Goal: Transaction & Acquisition: Purchase product/service

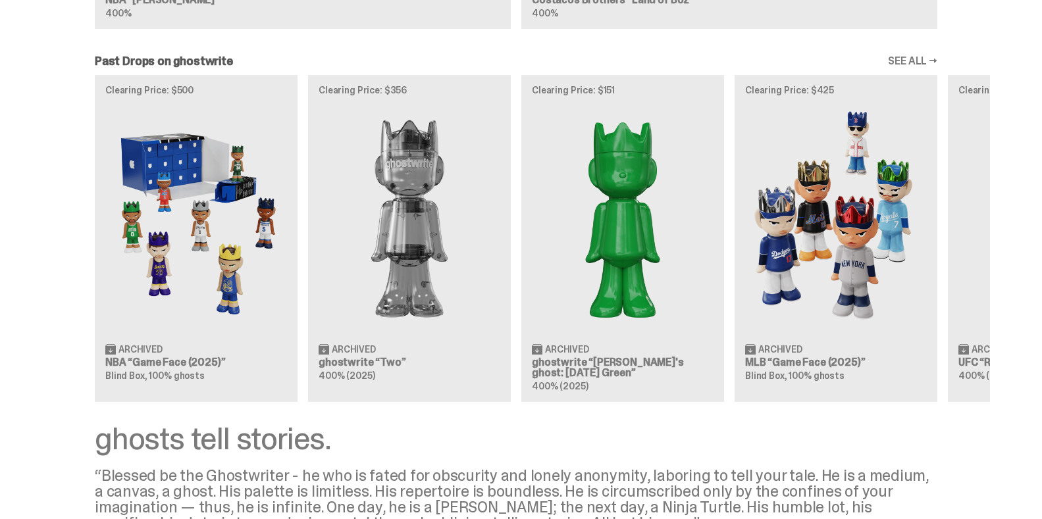
scroll to position [1369, 0]
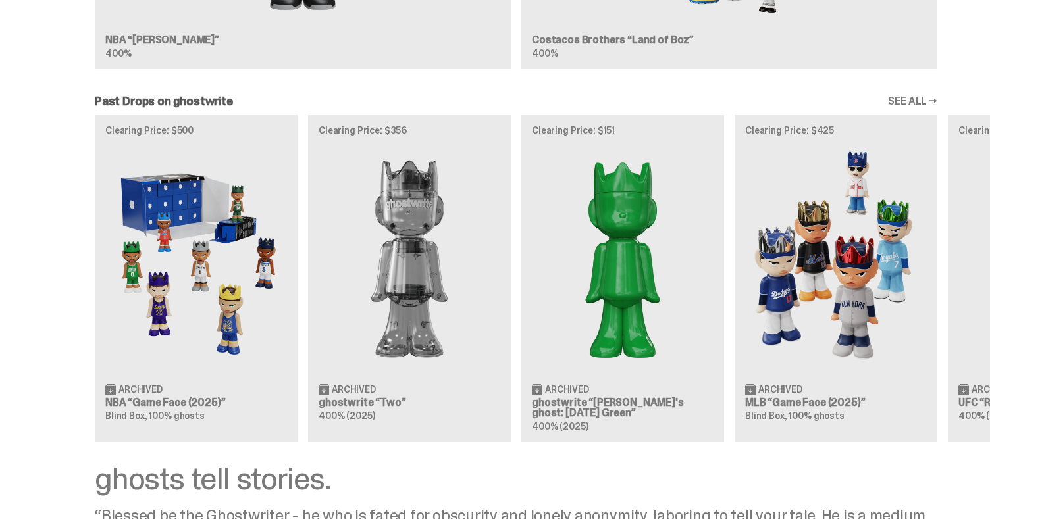
click at [924, 103] on link "SEE ALL →" at bounding box center [912, 101] width 49 height 11
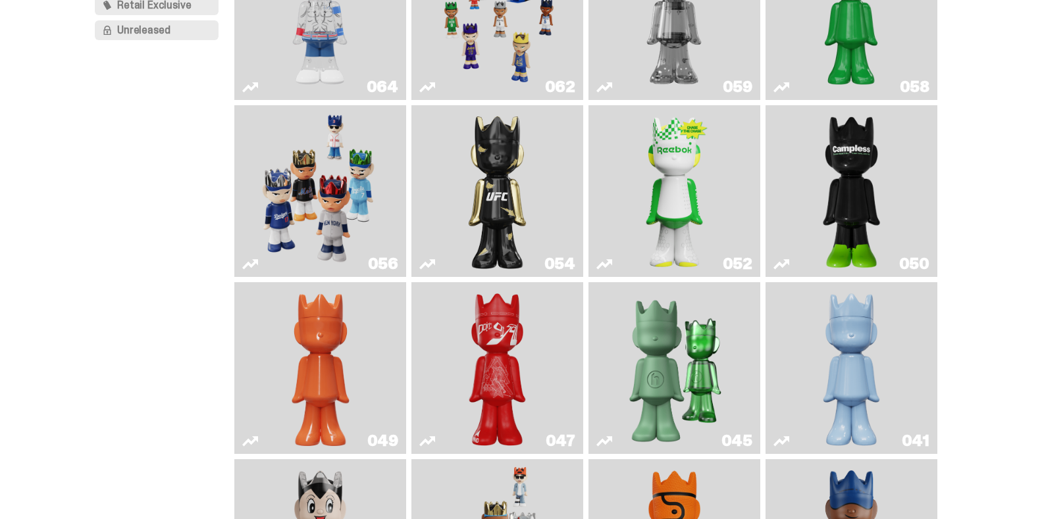
scroll to position [210, 0]
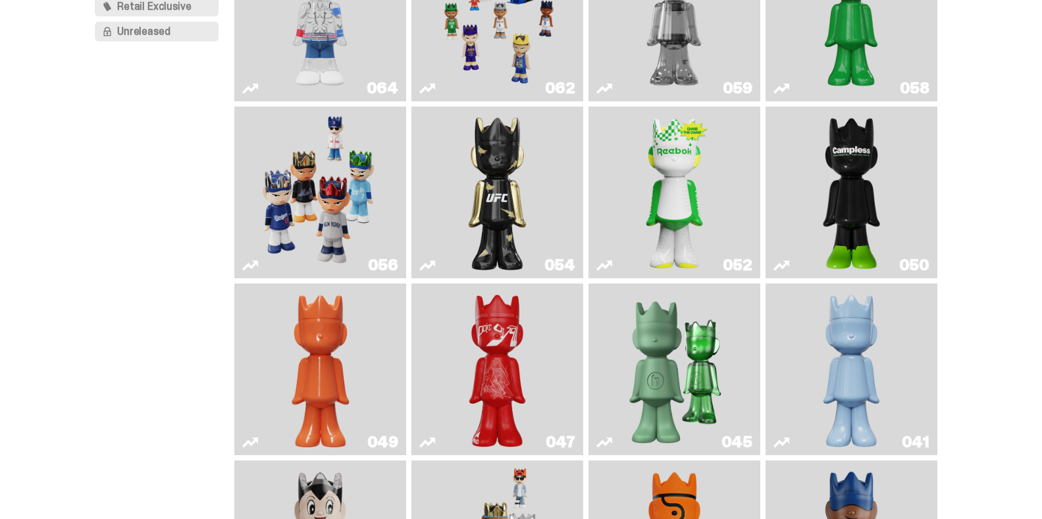
click at [328, 219] on img "Game Face (2025)" at bounding box center [319, 192] width 129 height 161
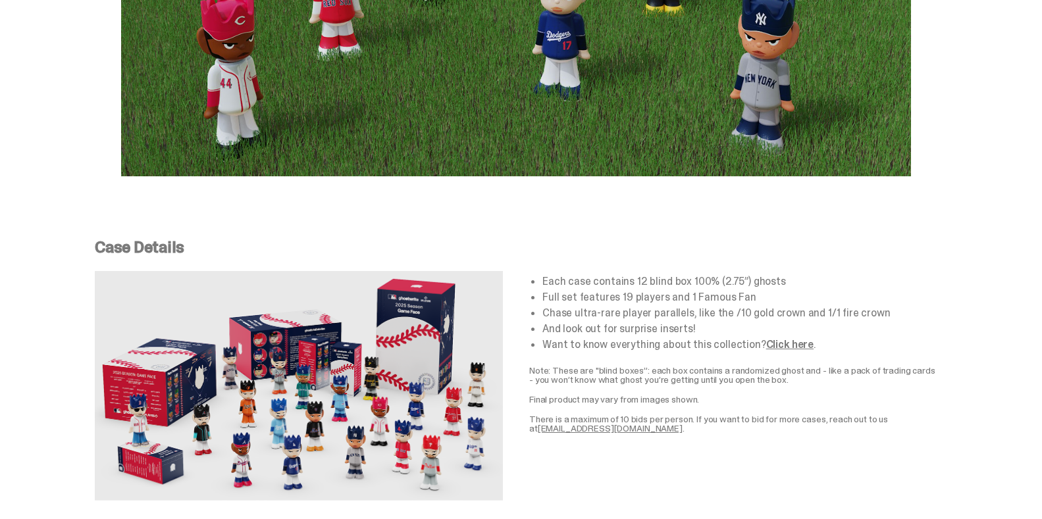
scroll to position [2304, 0]
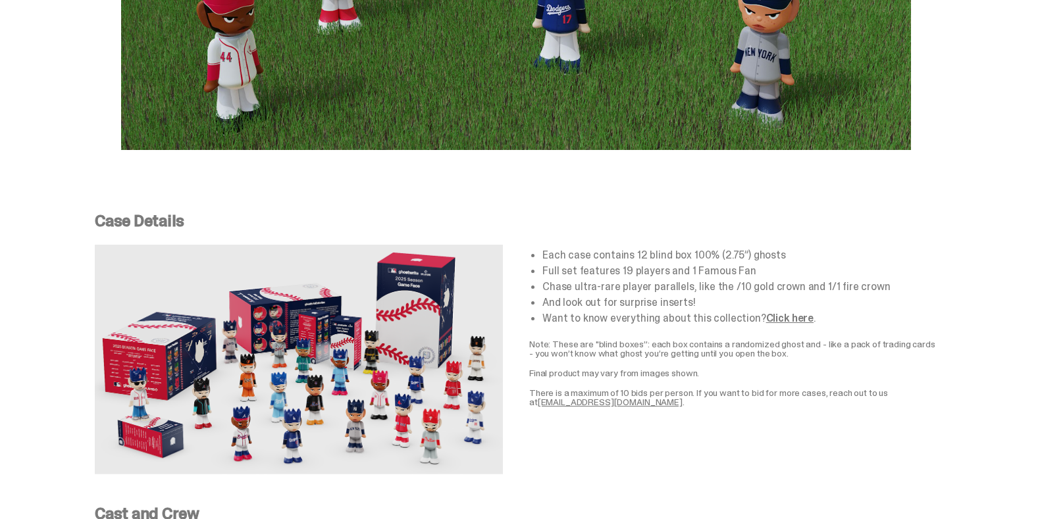
click at [781, 311] on link "Click here" at bounding box center [789, 318] width 47 height 14
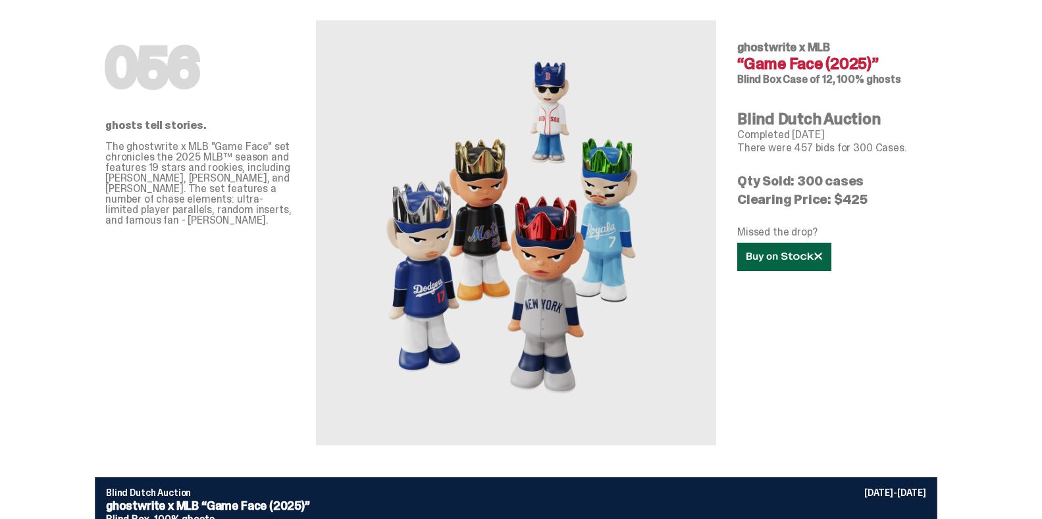
scroll to position [66, 0]
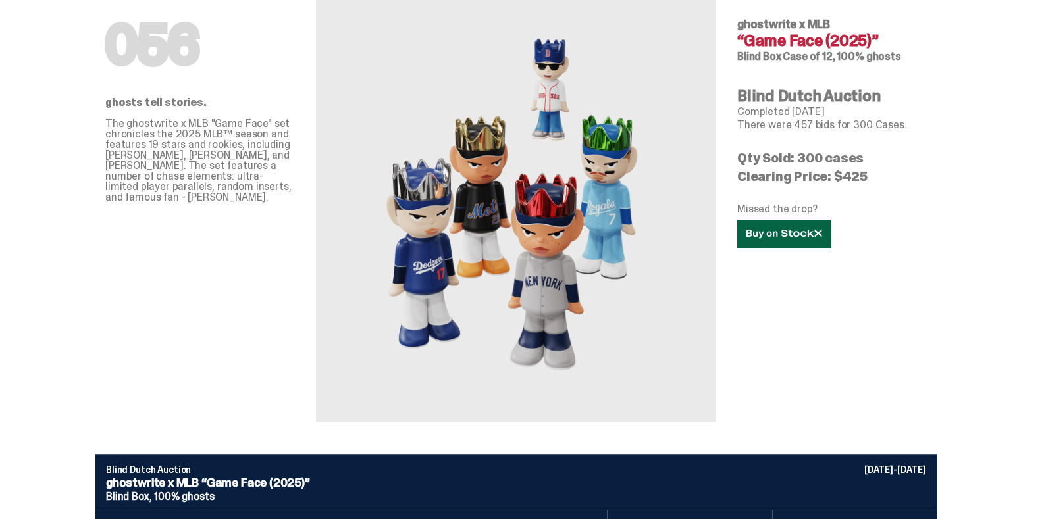
click at [787, 232] on use at bounding box center [783, 233] width 75 height 9
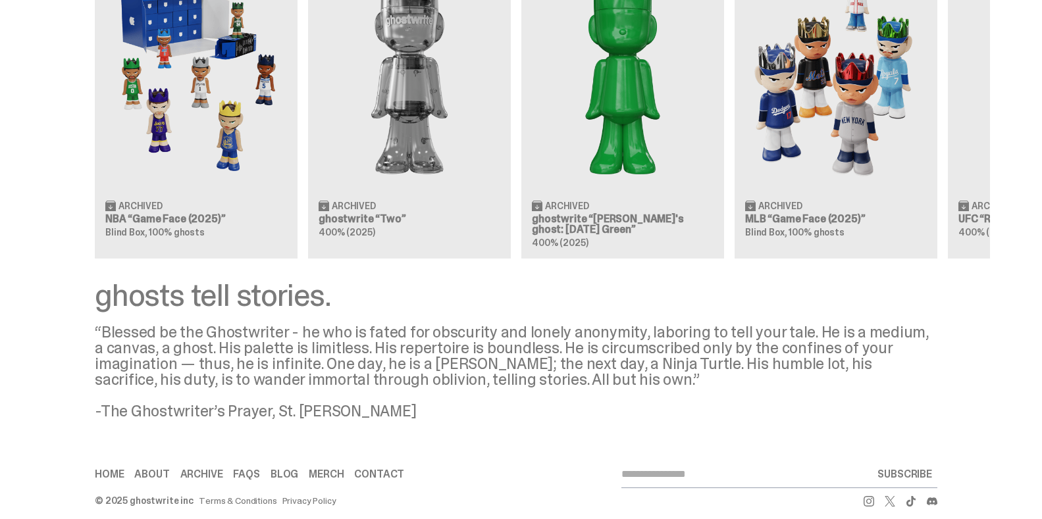
scroll to position [1566, 0]
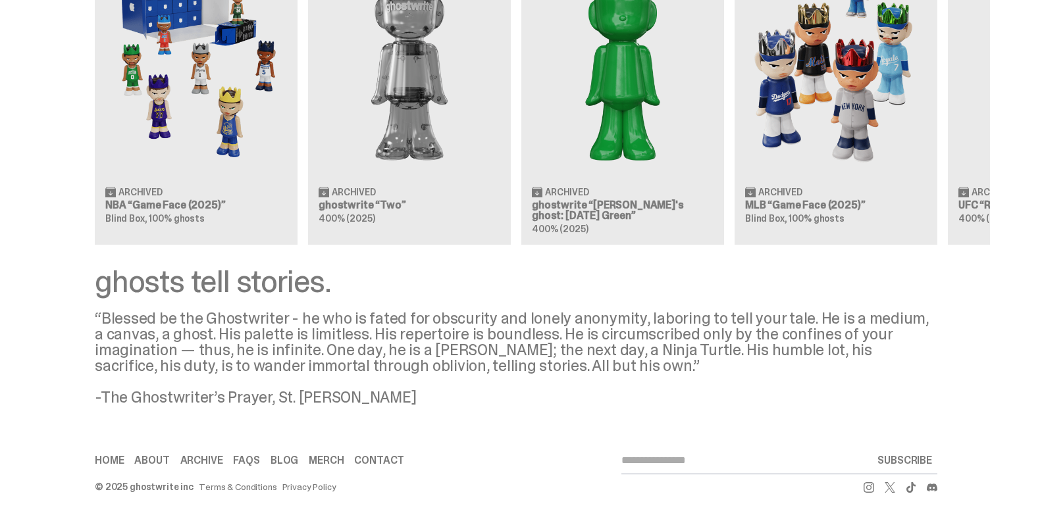
click at [238, 292] on div "ghosts tell stories." at bounding box center [516, 282] width 843 height 32
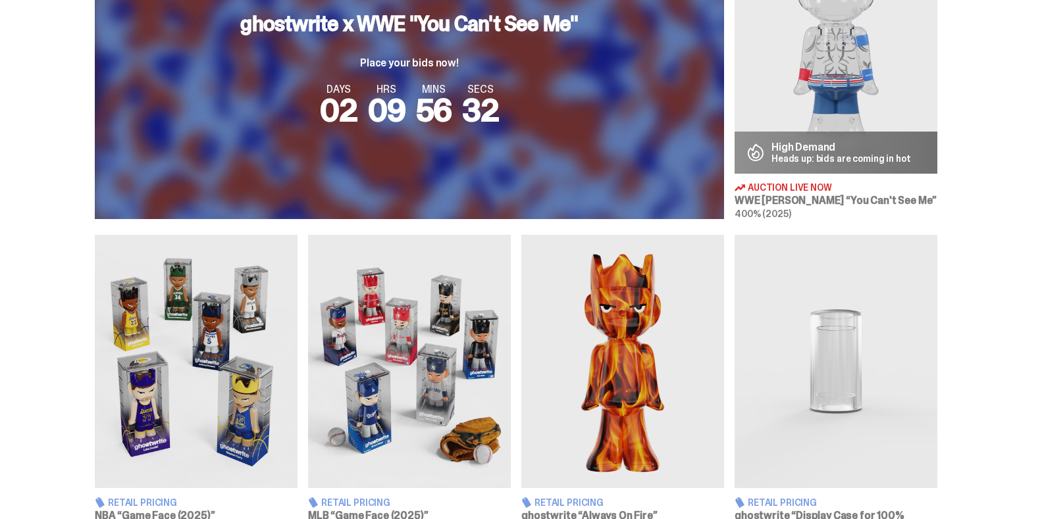
scroll to position [592, 0]
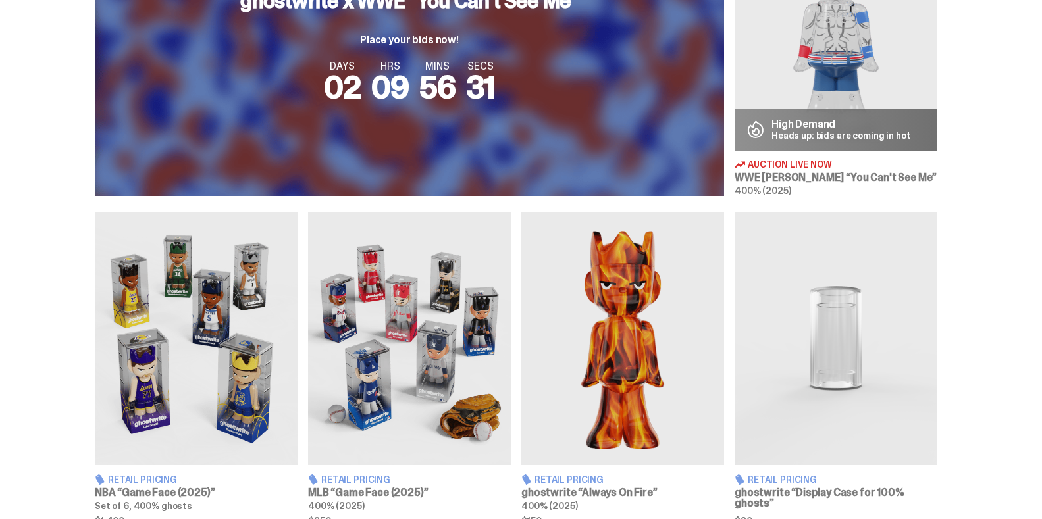
click at [423, 392] on img at bounding box center [409, 338] width 203 height 253
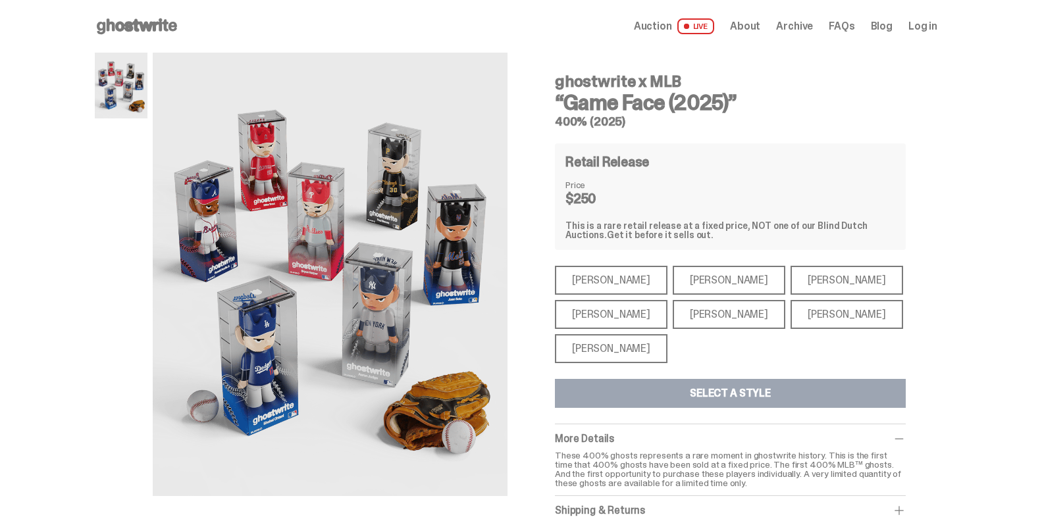
click at [681, 284] on div "[PERSON_NAME]" at bounding box center [729, 280] width 113 height 29
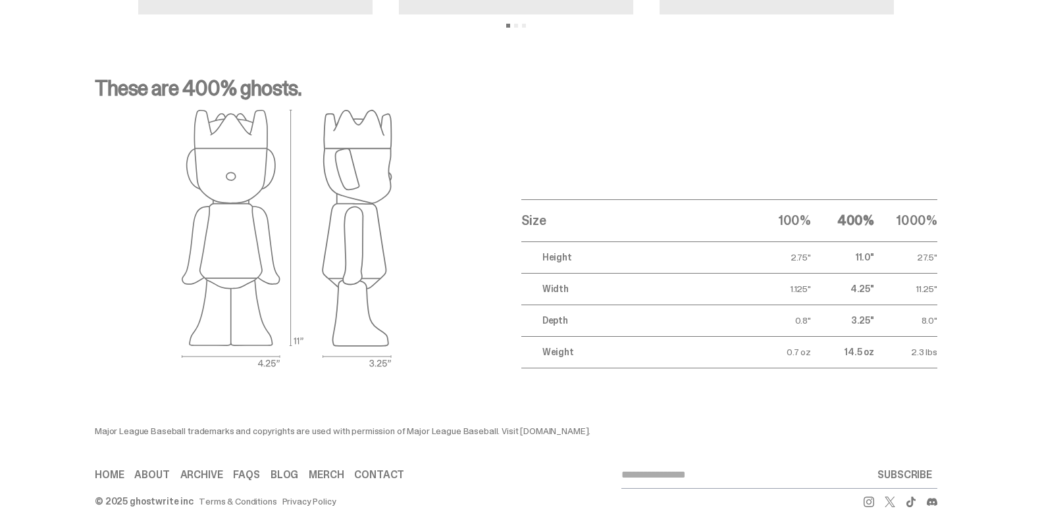
scroll to position [1634, 0]
